Goal: Information Seeking & Learning: Learn about a topic

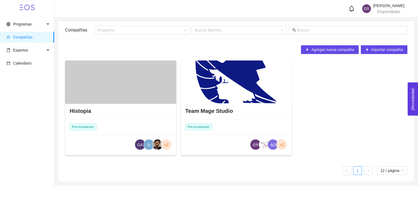
click at [269, 109] on div "Team Mage Studio" at bounding box center [236, 111] width 111 height 16
click at [244, 102] on div at bounding box center [235, 82] width 111 height 43
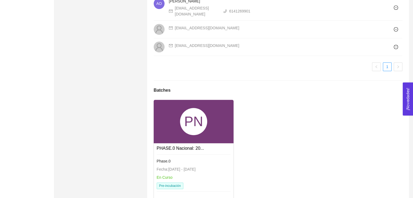
scroll to position [516, 0]
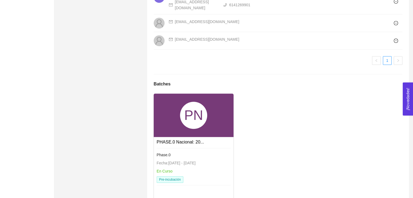
click at [192, 119] on div "PN" at bounding box center [194, 115] width 80 height 43
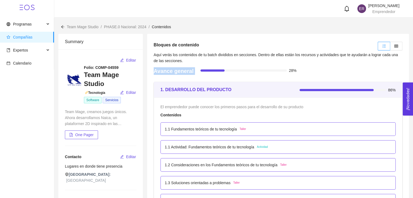
drag, startPoint x: 285, startPoint y: 70, endPoint x: 304, endPoint y: 62, distance: 20.6
click at [399, 46] on label at bounding box center [397, 46] width 12 height 9
click at [391, 48] on input "radio" at bounding box center [391, 48] width 0 height 0
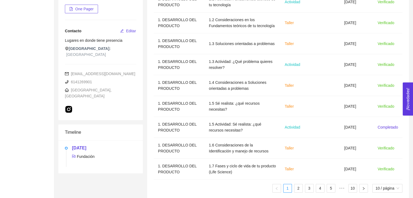
scroll to position [135, 0]
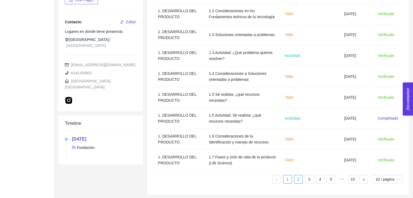
click at [296, 179] on link "2" at bounding box center [299, 180] width 8 height 8
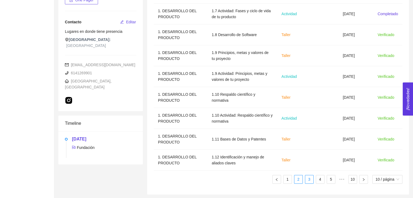
click at [306, 180] on link "3" at bounding box center [310, 180] width 8 height 8
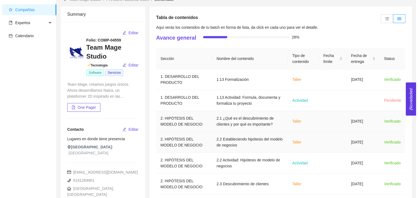
scroll to position [26, 0]
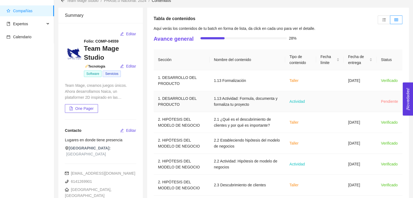
click at [212, 105] on td "1.13 Actividad: Formula, documenta y formaliza tu proyecto" at bounding box center [248, 101] width 76 height 21
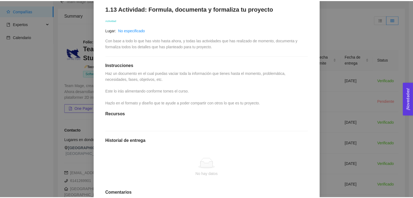
scroll to position [90, 0]
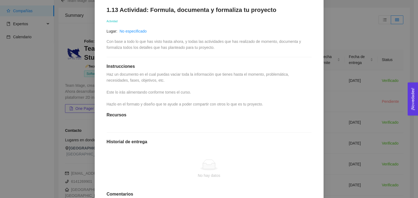
click at [238, 74] on span "Haz un documento en el cual puedas vaciar toda la información que tienes hasta …" at bounding box center [198, 89] width 183 height 34
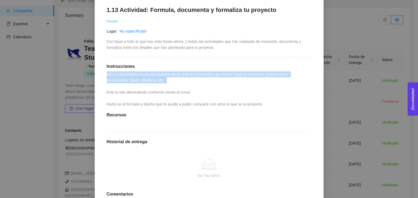
click at [238, 74] on span "Haz un documento en el cual puedas vaciar toda la información que tienes hasta …" at bounding box center [198, 89] width 183 height 34
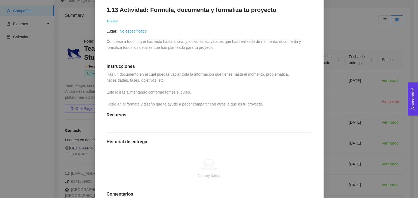
click at [213, 92] on div "1.13 Actividad: Formula, documenta y formaliza tu proyecto Actividad Lugar: No …" at bounding box center [209, 117] width 216 height 233
click at [347, 105] on div "1. DESARROLLO DEL PRODUCTO El emprendedor puede conocer los primeros pasos para…" at bounding box center [209, 99] width 418 height 198
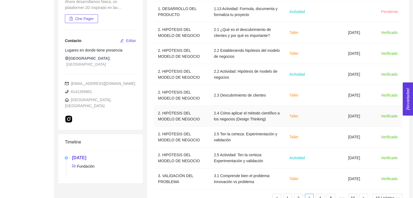
scroll to position [135, 0]
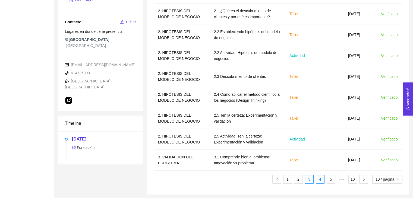
click at [323, 180] on link "4" at bounding box center [320, 180] width 8 height 8
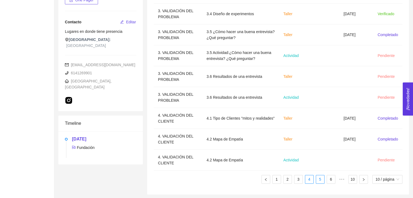
click at [322, 180] on link "5" at bounding box center [320, 180] width 8 height 8
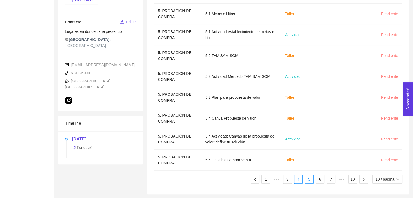
click at [303, 179] on li "4" at bounding box center [298, 179] width 9 height 9
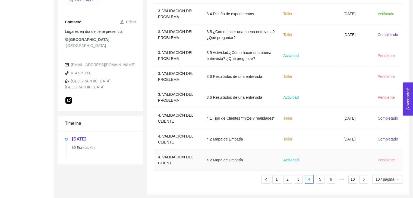
click at [318, 161] on td at bounding box center [325, 160] width 28 height 21
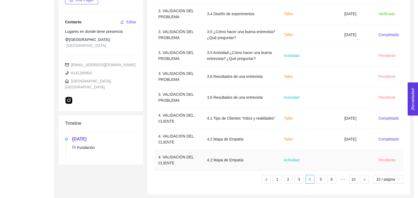
scroll to position [0, 0]
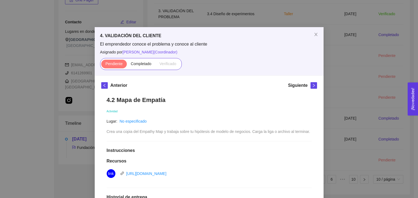
click at [155, 130] on span "Crea una copia del Empathy Map y trabaja sobre tu hipótesis de modelo de negoci…" at bounding box center [208, 132] width 203 height 4
click at [157, 129] on div "Crea una copia del Empathy Map y trabaja sobre tu hipótesis de modelo de negoci…" at bounding box center [208, 132] width 203 height 6
click at [158, 131] on span "Crea una copia del Empathy Map y trabaja sobre tu hipótesis de modelo de negoci…" at bounding box center [208, 132] width 203 height 4
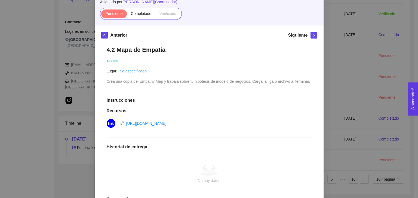
scroll to position [82, 0]
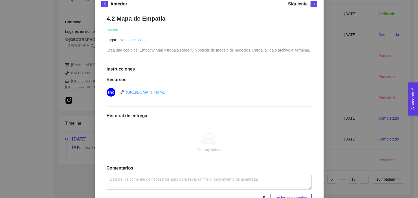
click at [157, 92] on link "[URL][DOMAIN_NAME]" at bounding box center [146, 92] width 40 height 4
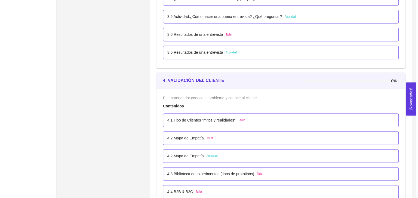
scroll to position [870, 0]
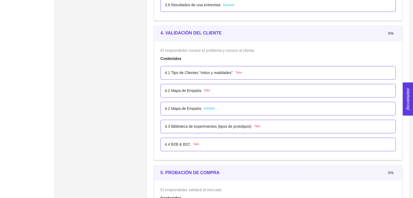
click at [189, 110] on p "4.2 Mapa de Empatía" at bounding box center [183, 109] width 36 height 6
